Goal: Task Accomplishment & Management: Use online tool/utility

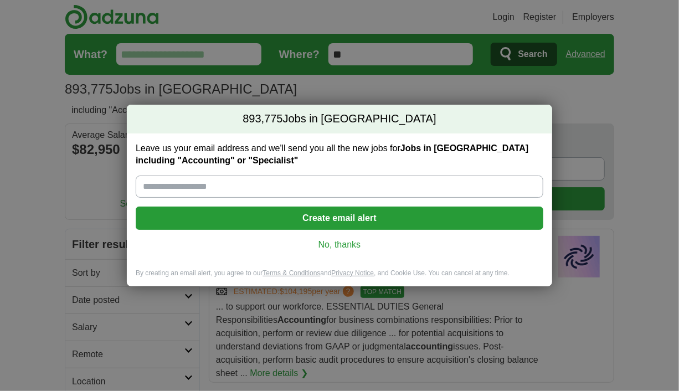
click at [141, 186] on input "Leave us your email address and we'll send you all the new jobs for Jobs in US …" at bounding box center [340, 187] width 408 height 22
type input "**********"
click at [346, 245] on link "No, thanks" at bounding box center [340, 245] width 390 height 12
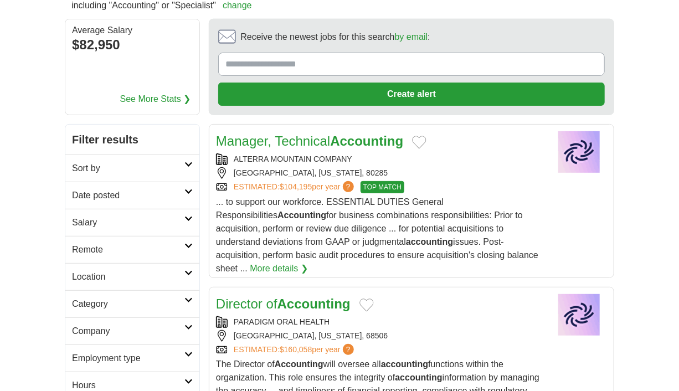
scroll to position [195, 0]
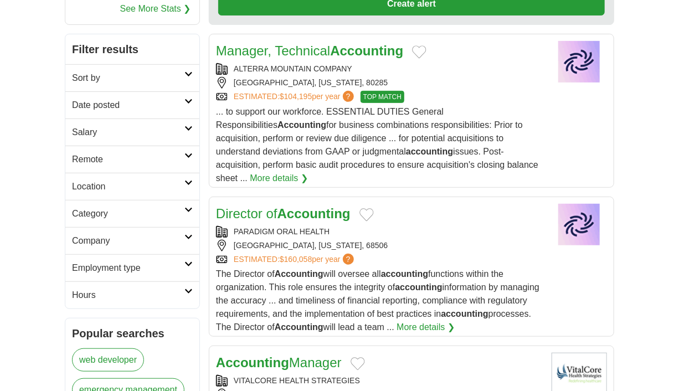
click at [190, 153] on icon at bounding box center [189, 156] width 8 height 6
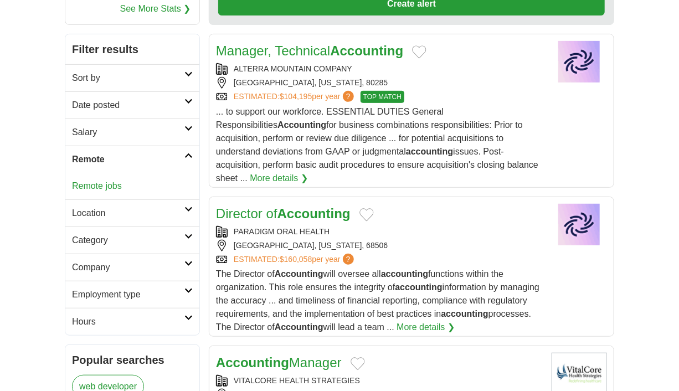
click at [108, 183] on link "Remote jobs" at bounding box center [97, 185] width 50 height 9
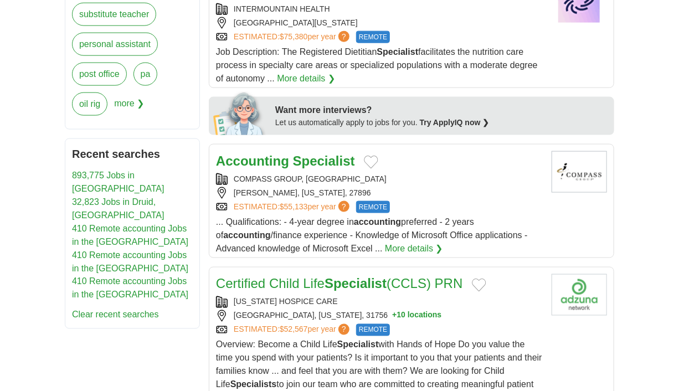
scroll to position [585, 0]
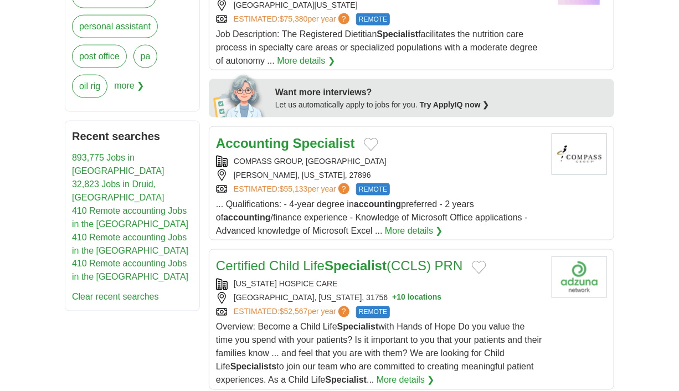
click at [385, 229] on link "More details ❯" at bounding box center [414, 230] width 58 height 13
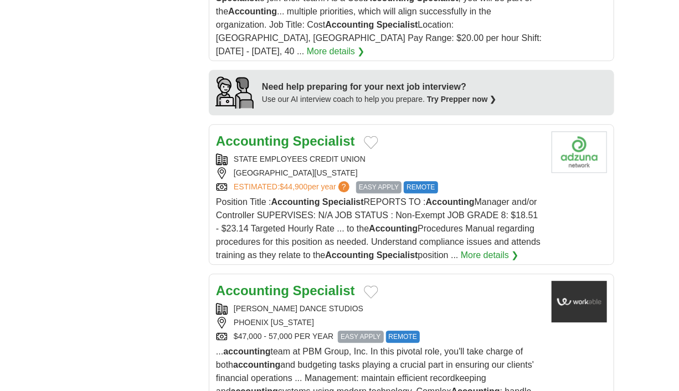
scroll to position [1170, 0]
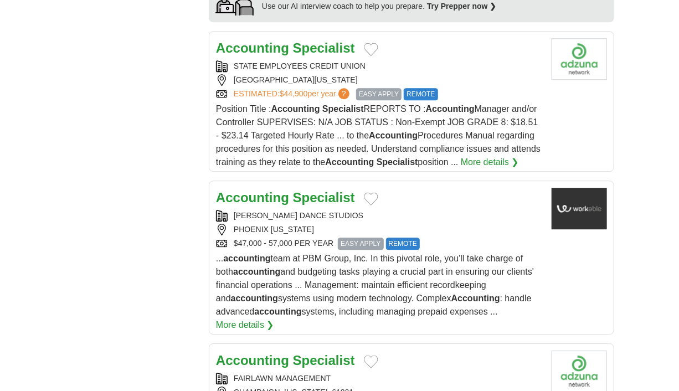
click at [253, 323] on link "More details ❯" at bounding box center [245, 325] width 58 height 13
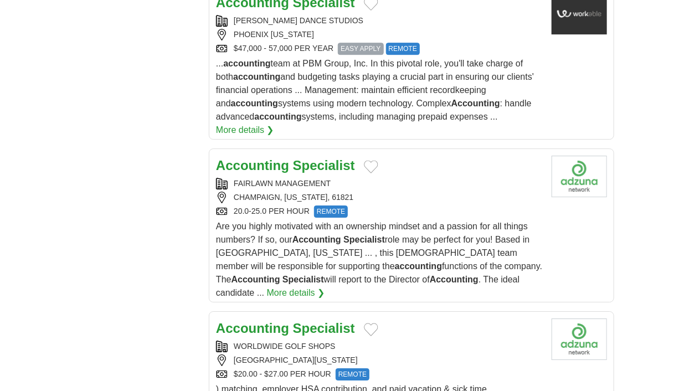
click at [325, 286] on link "More details ❯" at bounding box center [296, 292] width 58 height 13
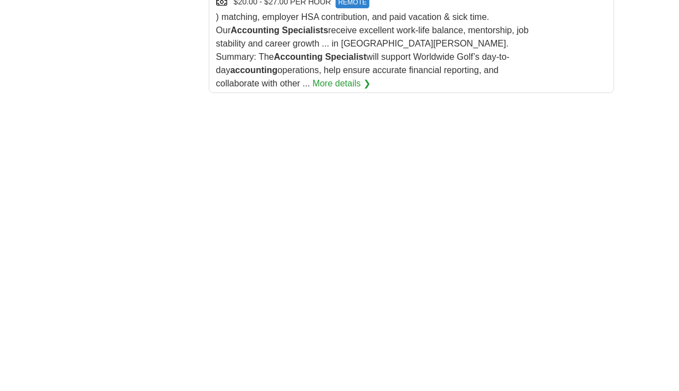
scroll to position [1756, 0]
